Goal: Check status: Check status

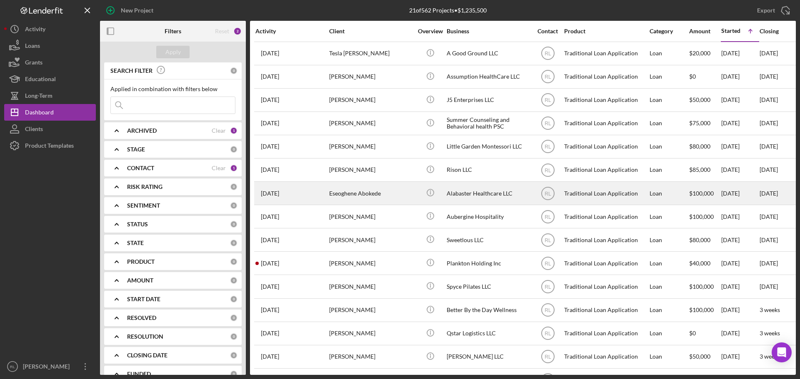
click at [399, 196] on div "Eseoghene Abokede" at bounding box center [370, 193] width 83 height 22
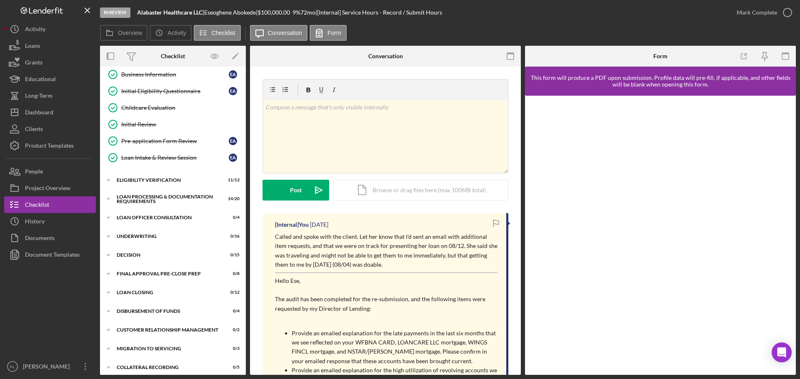
scroll to position [94, 0]
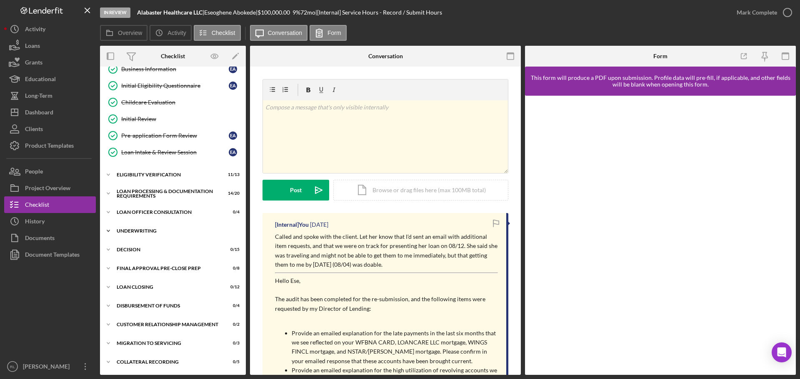
click at [147, 229] on div "Underwriting" at bounding box center [176, 231] width 119 height 5
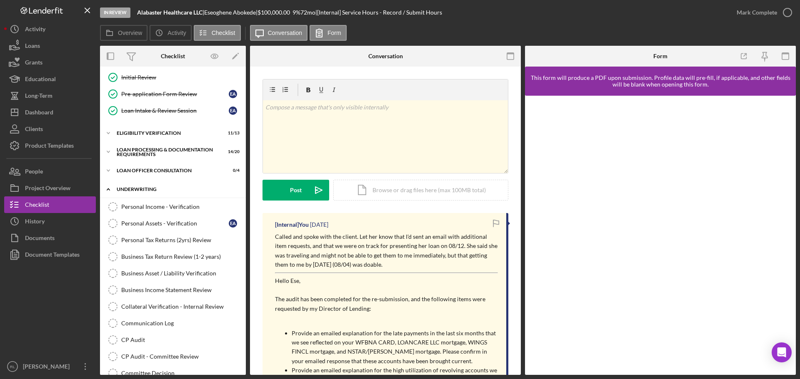
click at [157, 188] on div "Underwriting" at bounding box center [176, 189] width 119 height 5
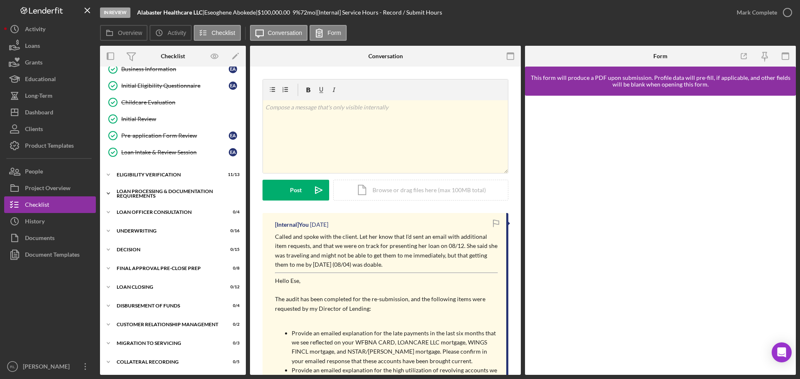
click at [159, 194] on div "Loan Processing & Documentation Requirements" at bounding box center [176, 194] width 119 height 10
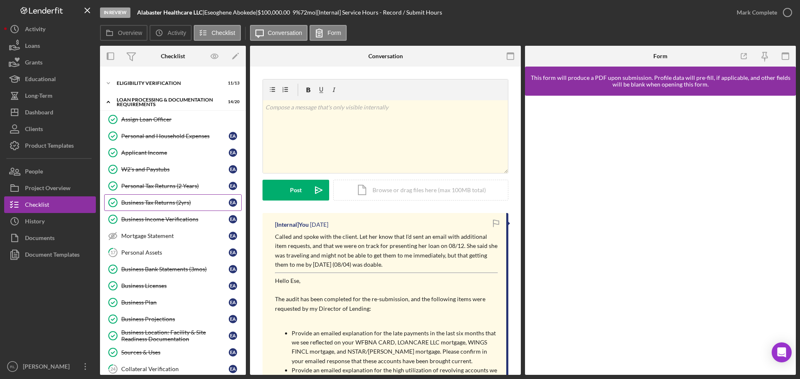
scroll to position [219, 0]
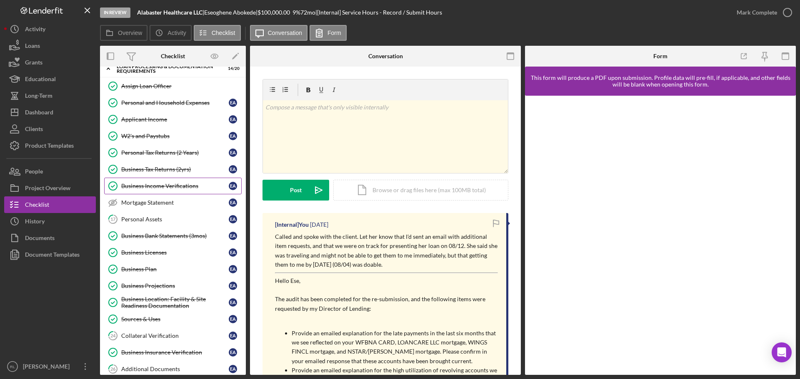
click at [172, 182] on link "Business Income Verifications Business Income Verifications E A" at bounding box center [172, 186] width 137 height 17
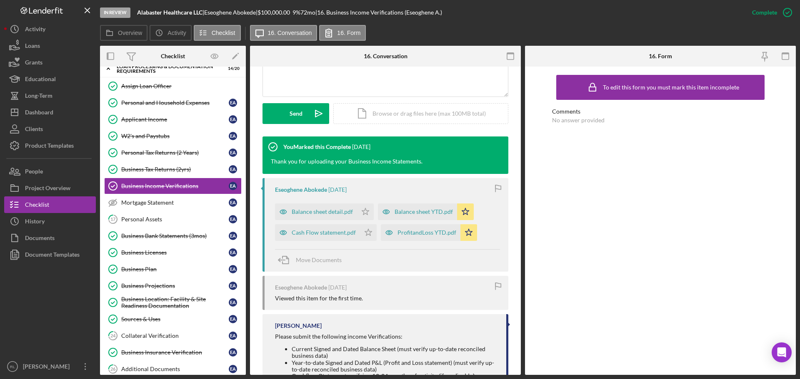
scroll to position [208, 0]
click at [407, 237] on div "ProfitandLoss YTD.pdf" at bounding box center [421, 232] width 80 height 17
